Goal: Navigation & Orientation: Find specific page/section

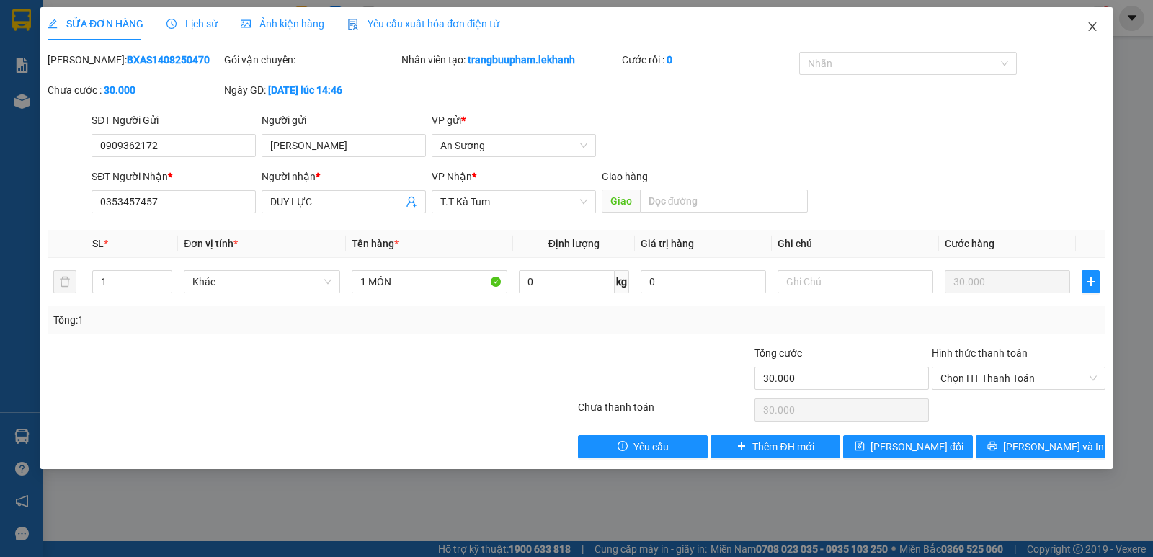
click at [1096, 33] on span "Close" at bounding box center [1092, 27] width 40 height 40
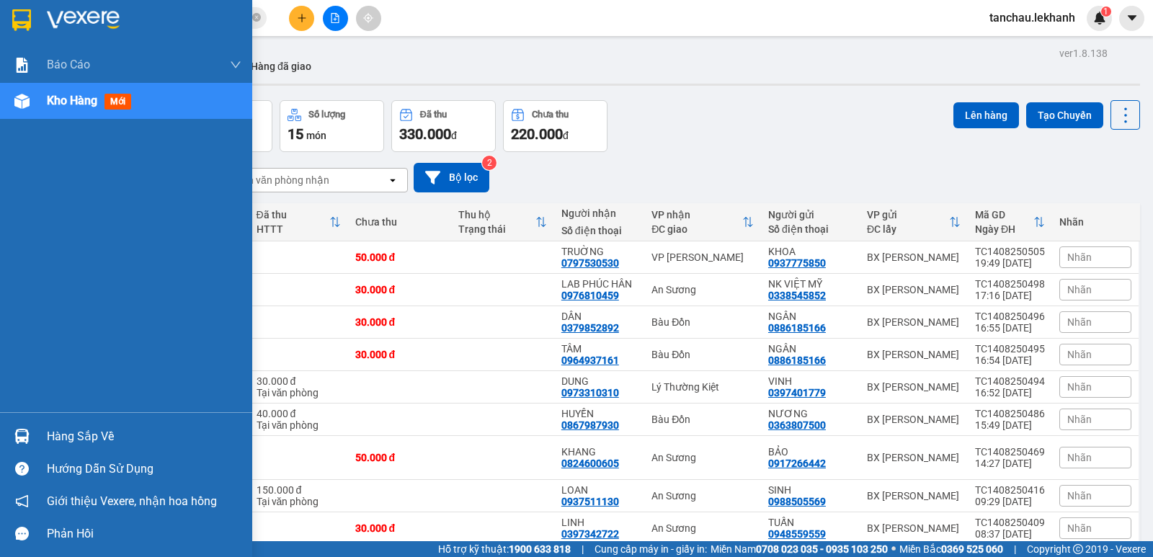
click at [37, 19] on div at bounding box center [126, 23] width 252 height 47
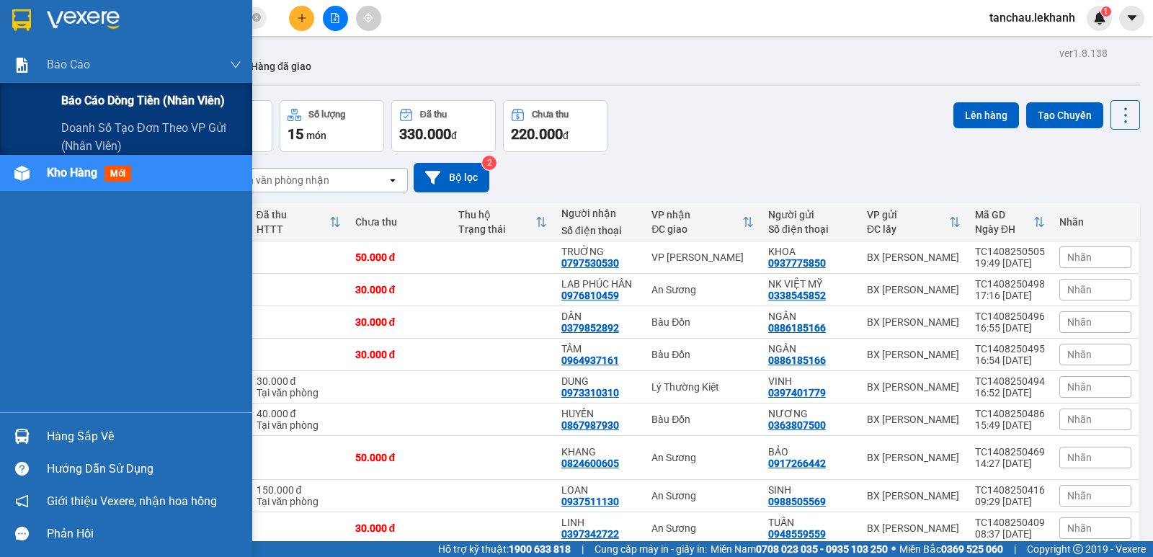
click at [88, 100] on span "Báo cáo dòng tiền (nhân viên)" at bounding box center [143, 101] width 164 height 18
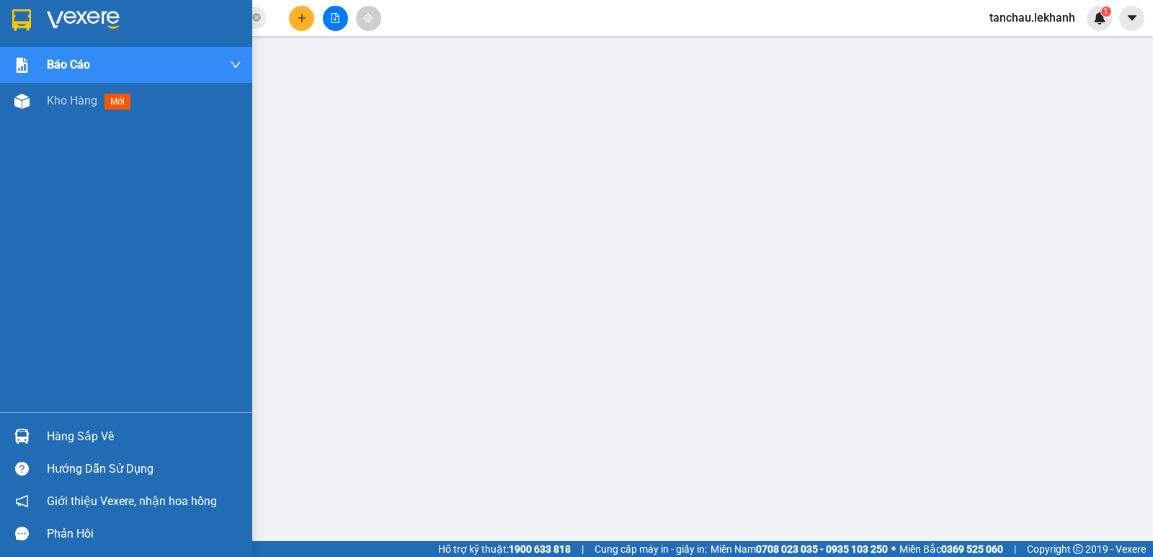
click at [14, 24] on img at bounding box center [21, 20] width 19 height 22
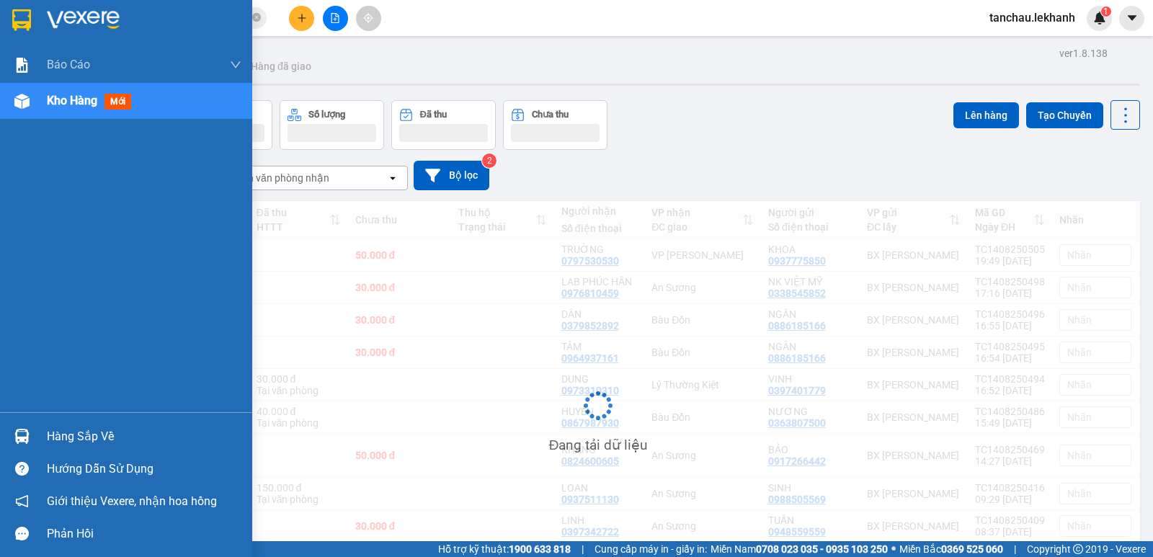
click at [51, 17] on img at bounding box center [83, 20] width 73 height 22
